Goal: Find specific fact: Find specific fact

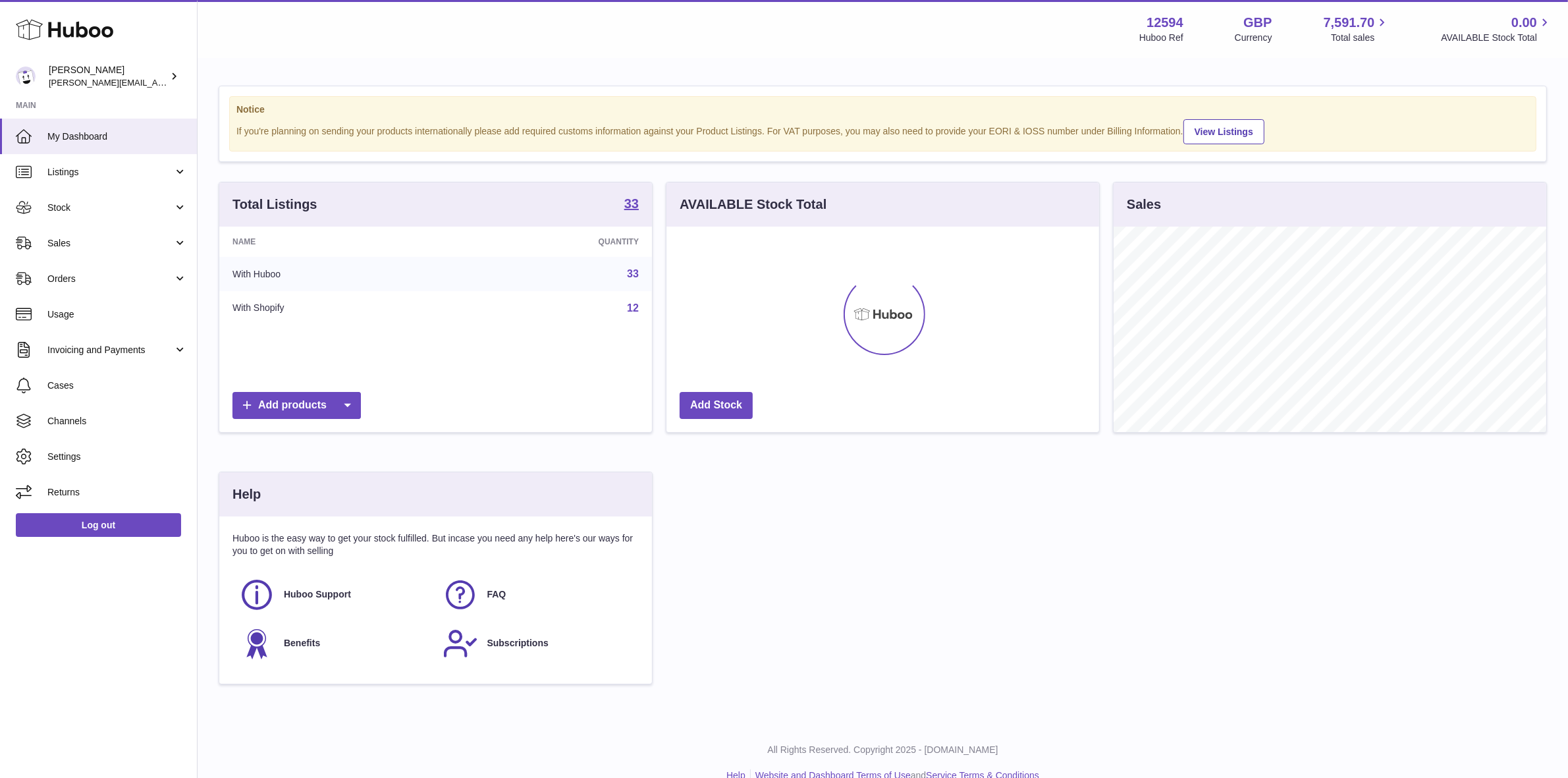
scroll to position [205, 432]
click at [83, 168] on span "Listings" at bounding box center [110, 172] width 126 height 13
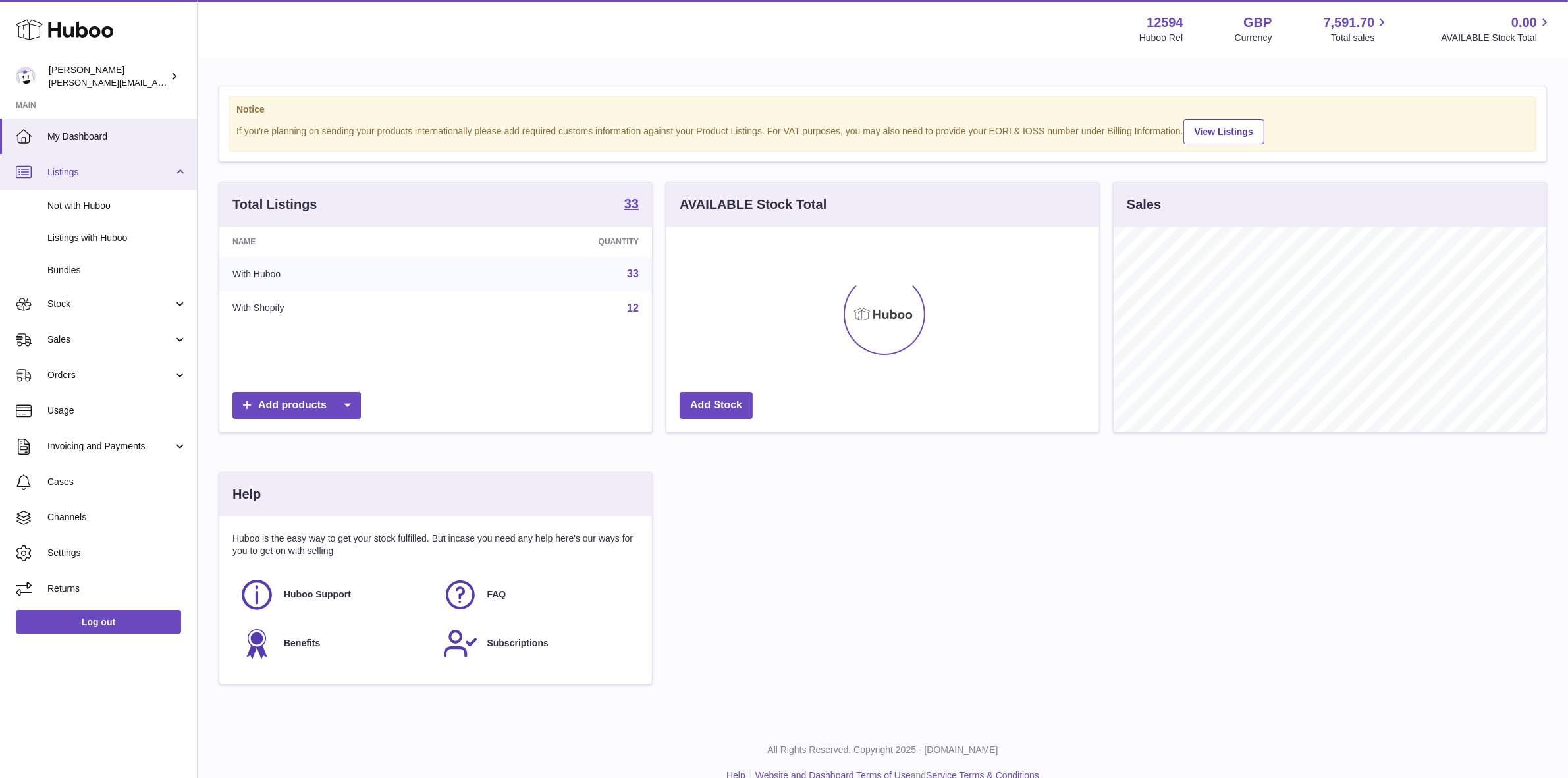
click at [83, 168] on span "Listings" at bounding box center [110, 172] width 126 height 13
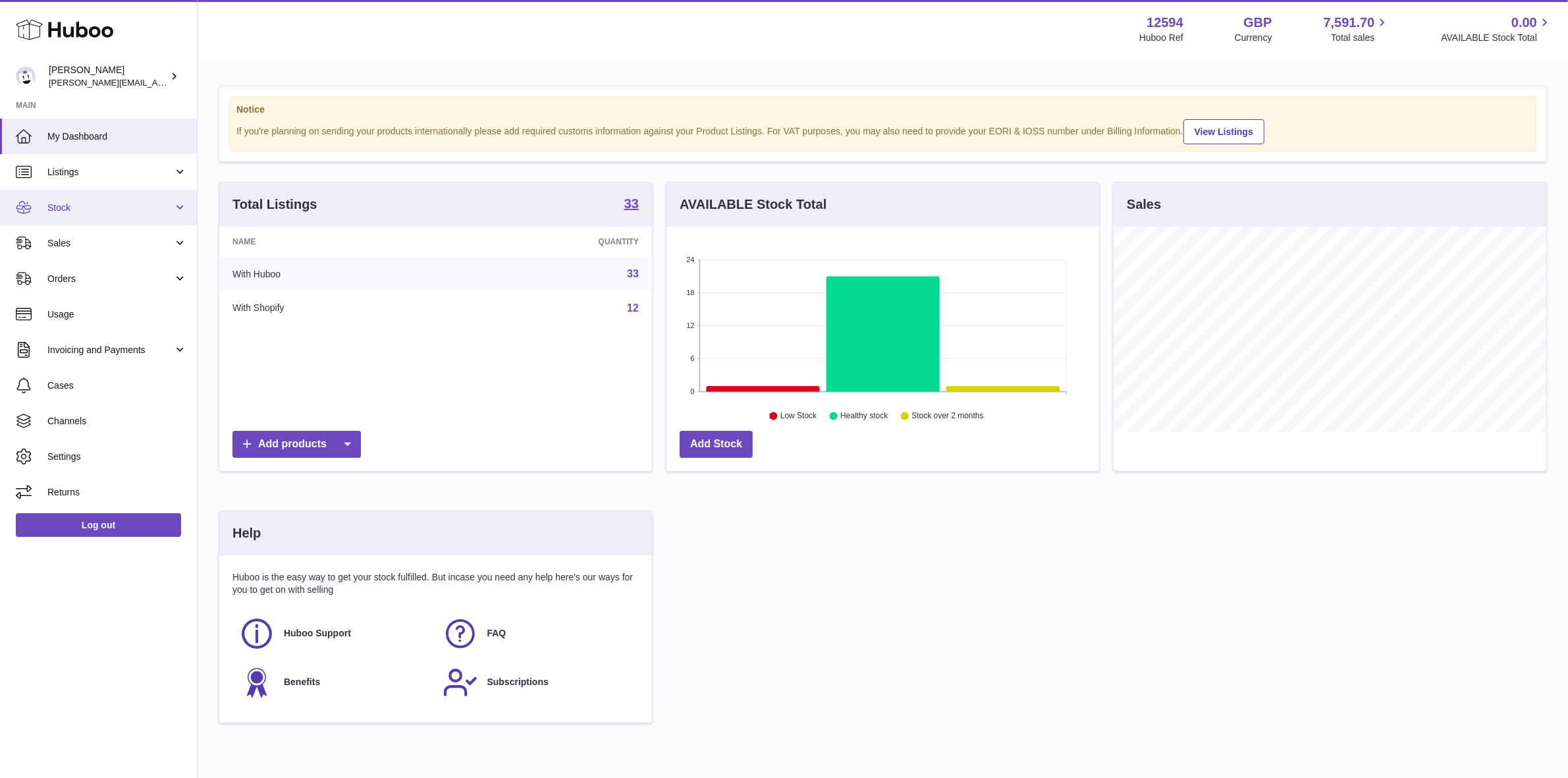
click at [78, 206] on span "Stock" at bounding box center [110, 208] width 126 height 13
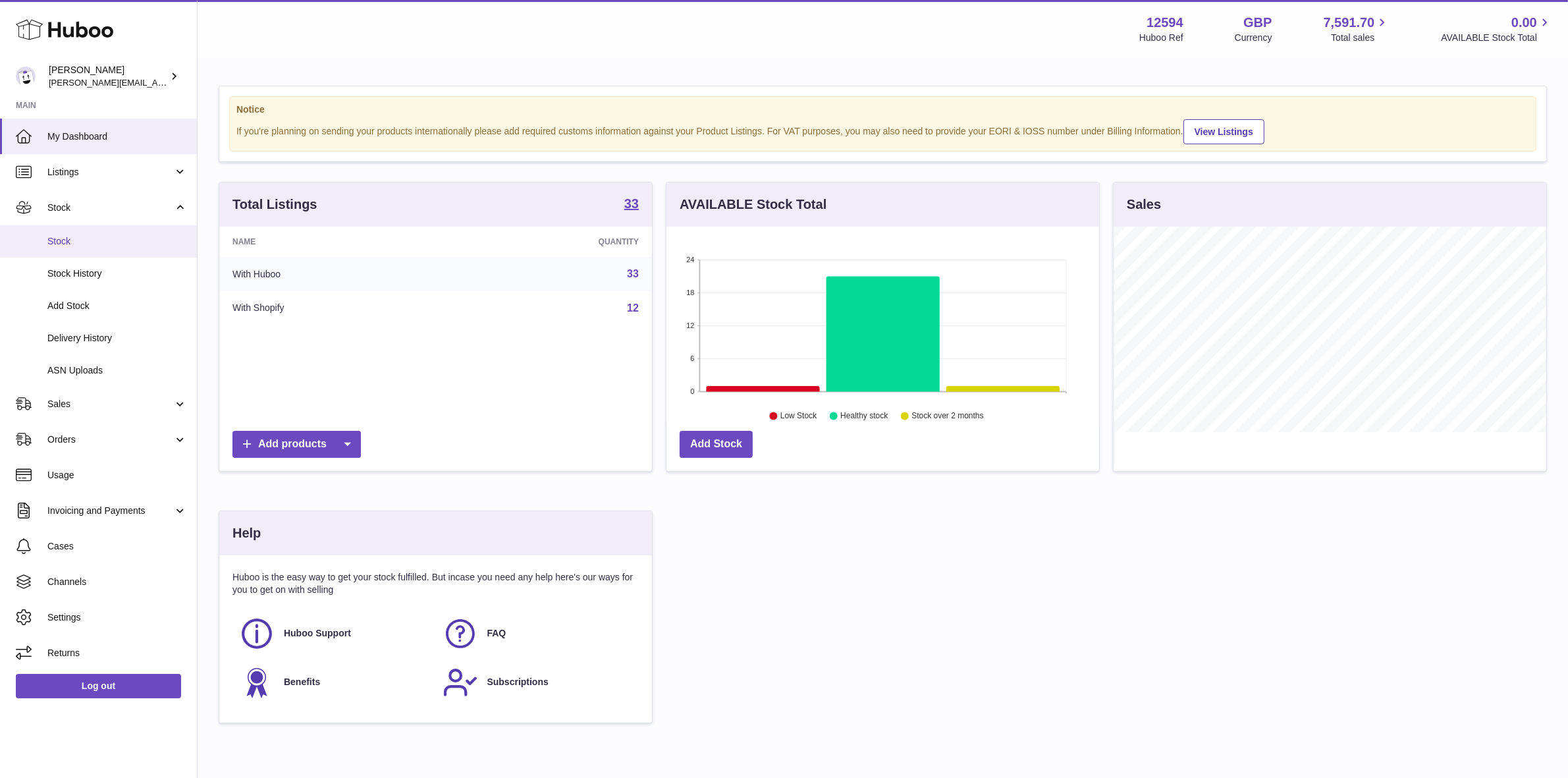
click at [64, 245] on span "Stock" at bounding box center [117, 242] width 140 height 13
click at [56, 241] on span "Stock" at bounding box center [117, 242] width 140 height 13
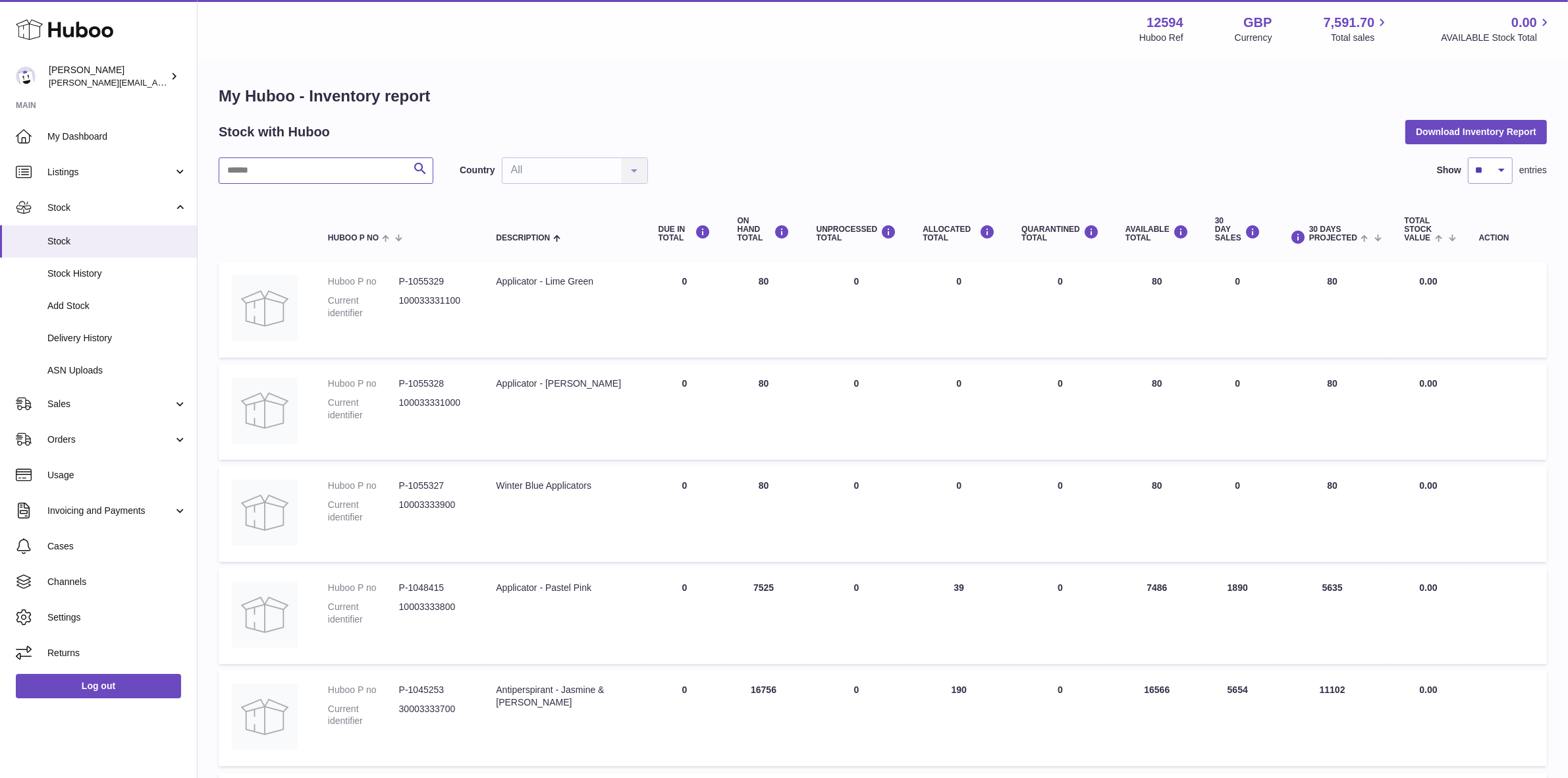
click at [315, 166] on input "text" at bounding box center [326, 170] width 215 height 26
type input "**********"
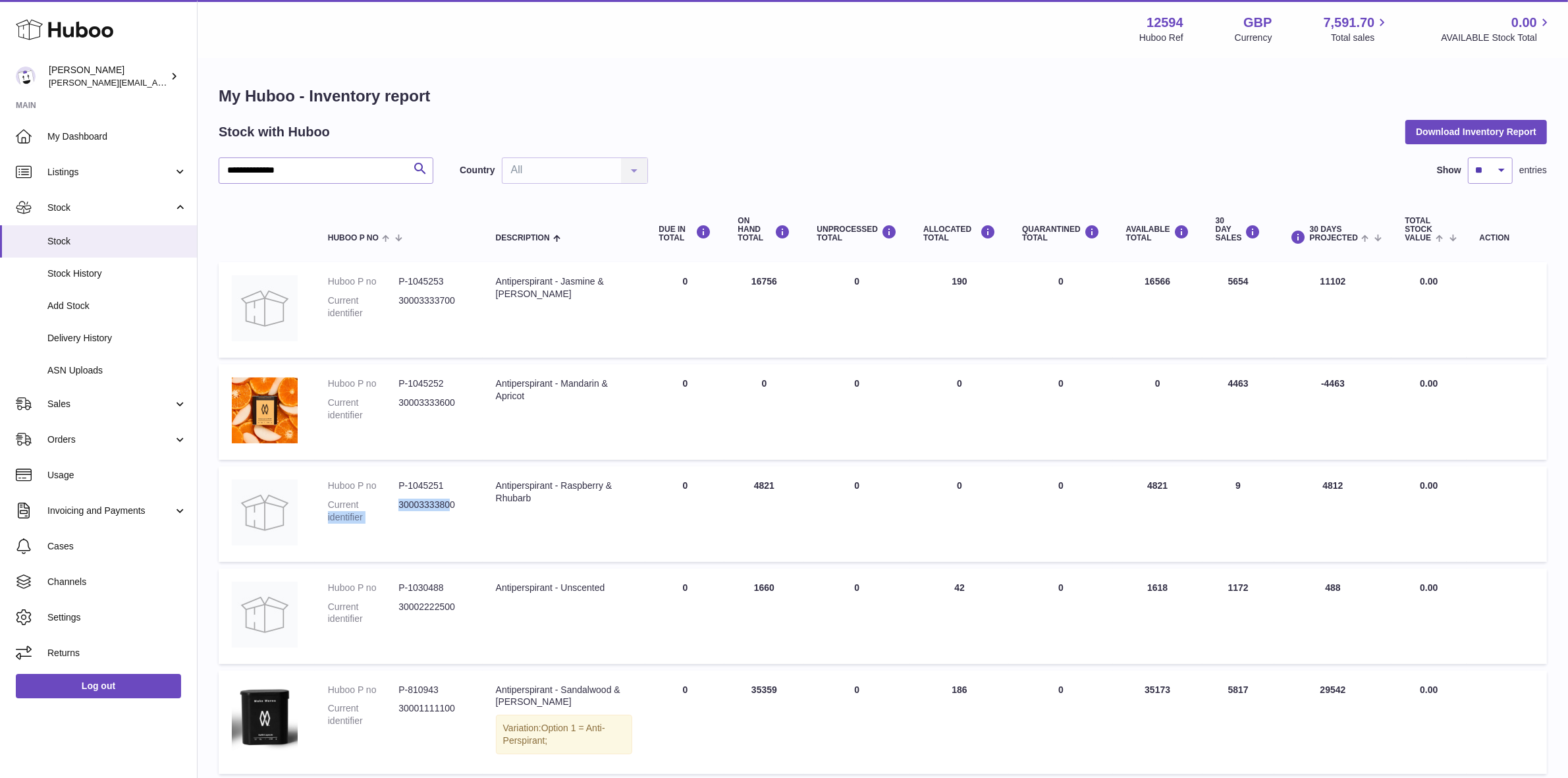
drag, startPoint x: 433, startPoint y: 505, endPoint x: 390, endPoint y: 506, distance: 43.0
click at [390, 506] on dl "Huboo P no P-1045251 Current identifier 30003333800" at bounding box center [398, 505] width 141 height 51
click at [426, 512] on dd "30003333800" at bounding box center [433, 511] width 71 height 25
drag, startPoint x: 435, startPoint y: 504, endPoint x: 398, endPoint y: 505, distance: 37.0
click at [398, 505] on dl "Huboo P no P-1045251 Current identifier 30003333800" at bounding box center [398, 505] width 141 height 51
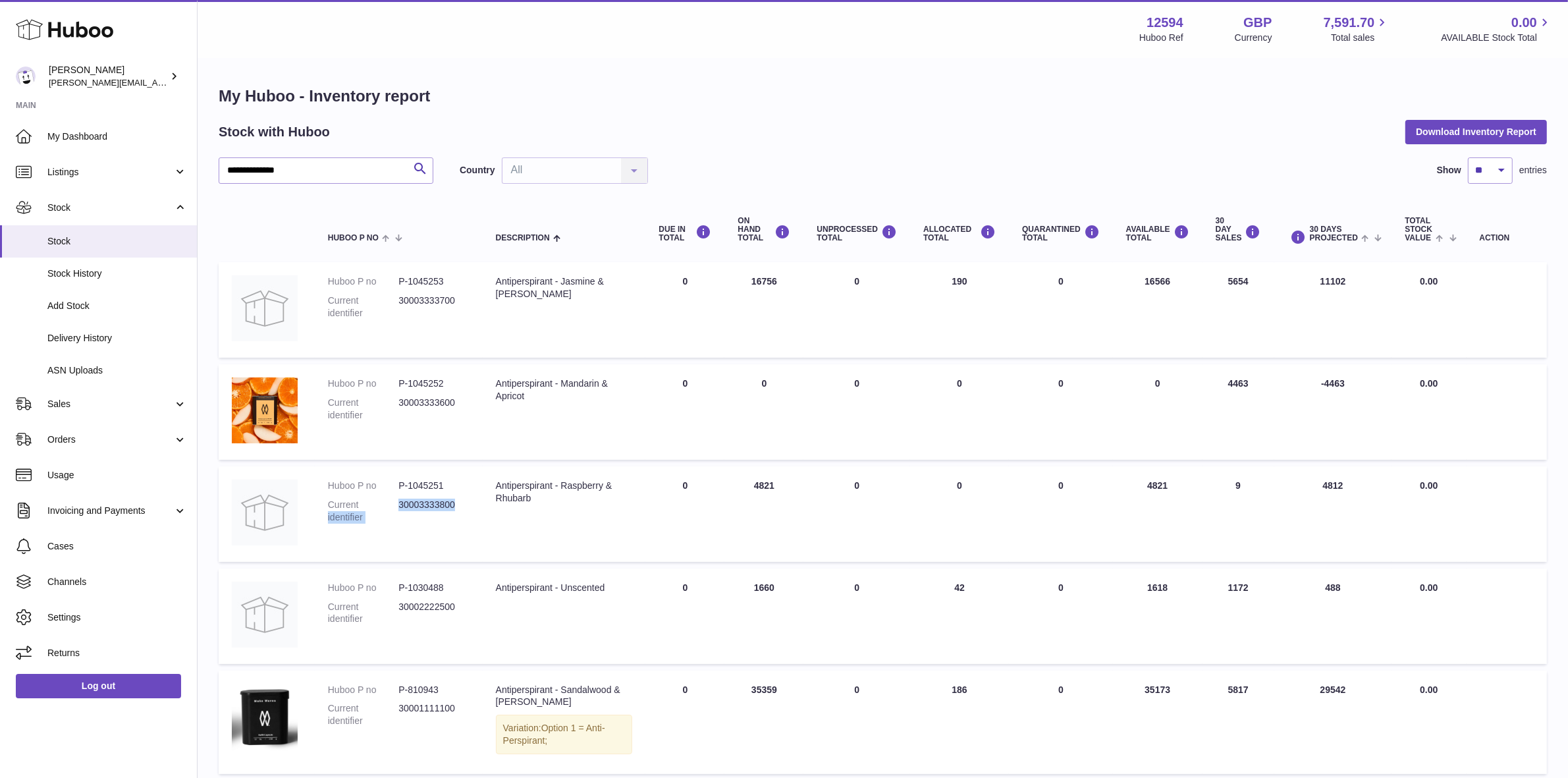
click at [430, 517] on dd "30003333800" at bounding box center [433, 511] width 71 height 25
drag, startPoint x: 459, startPoint y: 507, endPoint x: 400, endPoint y: 505, distance: 59.0
click at [400, 505] on dd "30003333800" at bounding box center [433, 511] width 71 height 25
copy dd "30003333800"
